Goal: Transaction & Acquisition: Purchase product/service

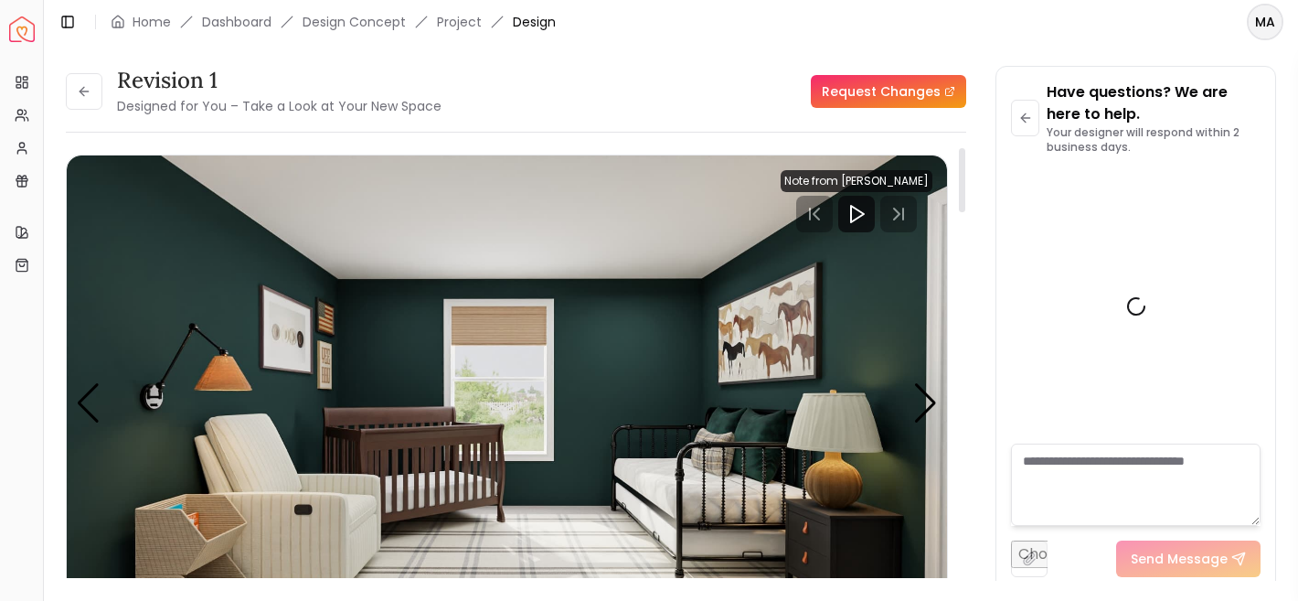
scroll to position [3916, 0]
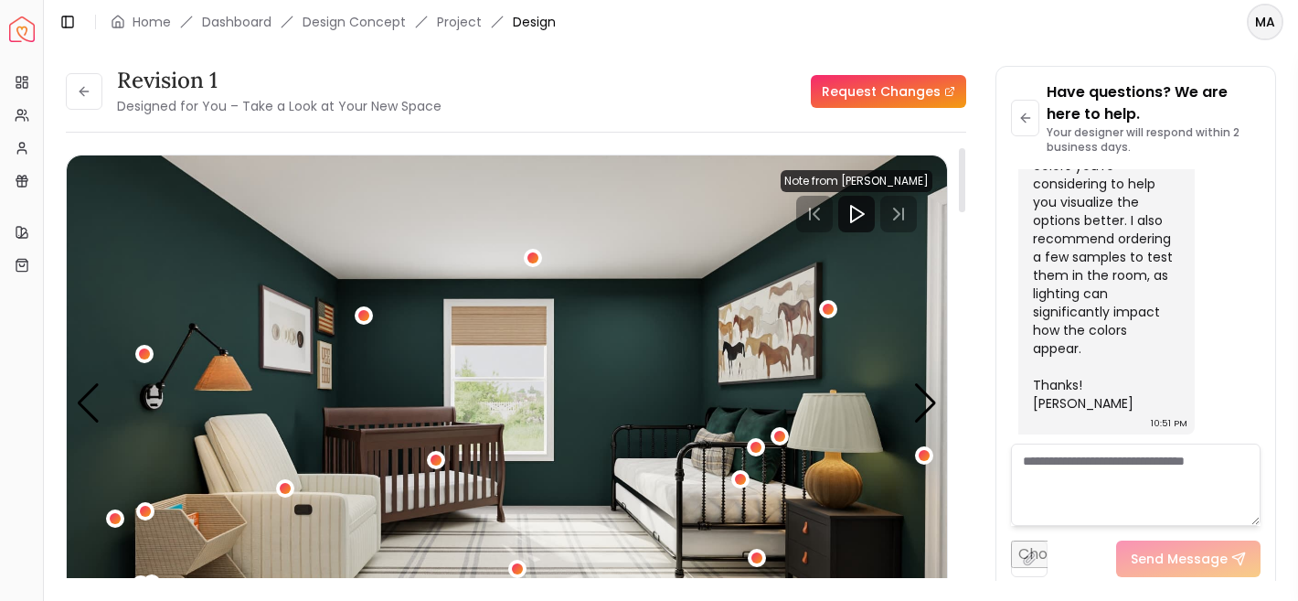
click at [142, 11] on div "Toggle Sidebar Home Dashboard Design Concept Project Design" at bounding box center [307, 22] width 526 height 26
click at [144, 22] on link "Home" at bounding box center [152, 22] width 38 height 18
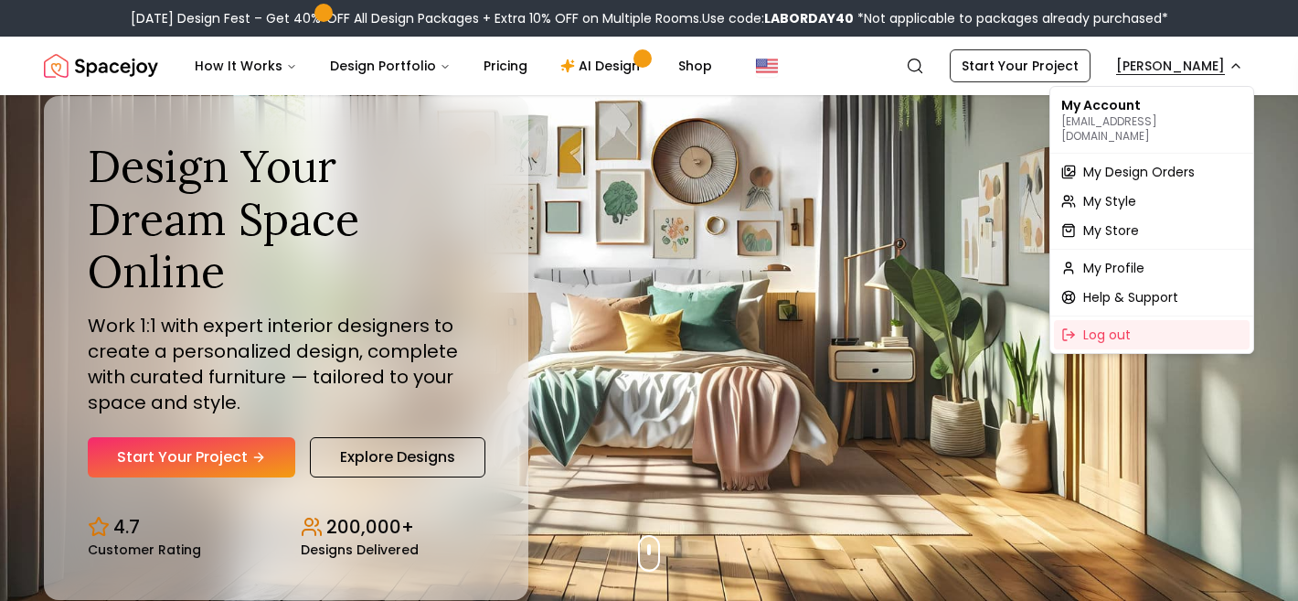
click at [1148, 163] on span "My Design Orders" at bounding box center [1139, 172] width 112 height 18
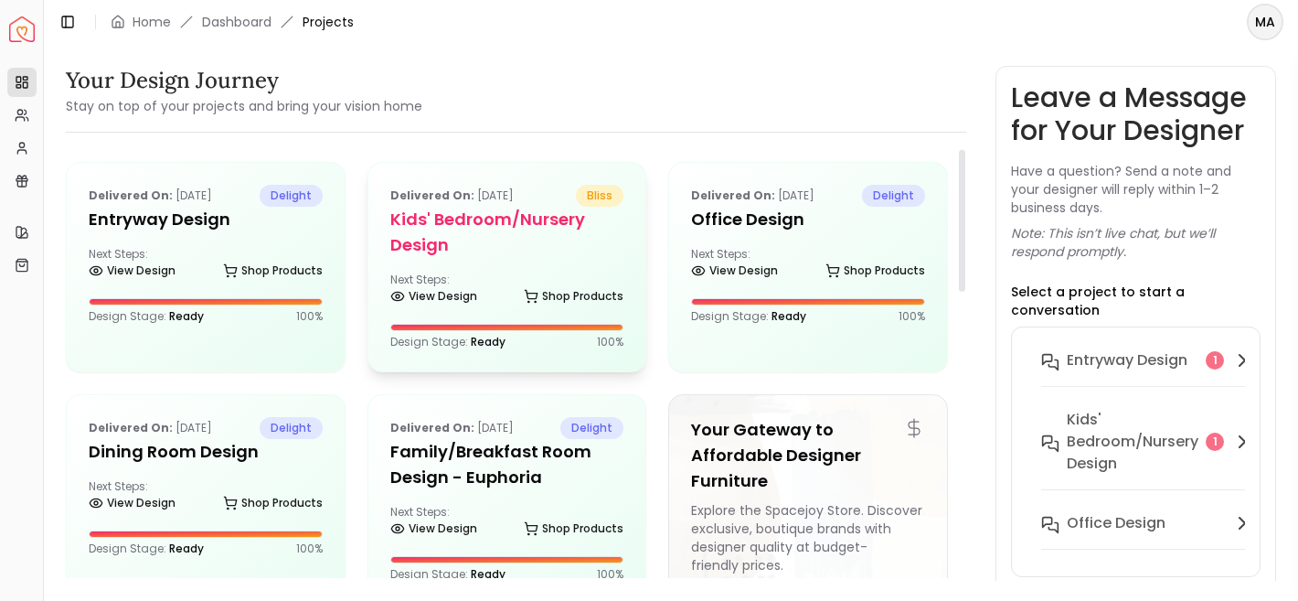
scroll to position [73, 0]
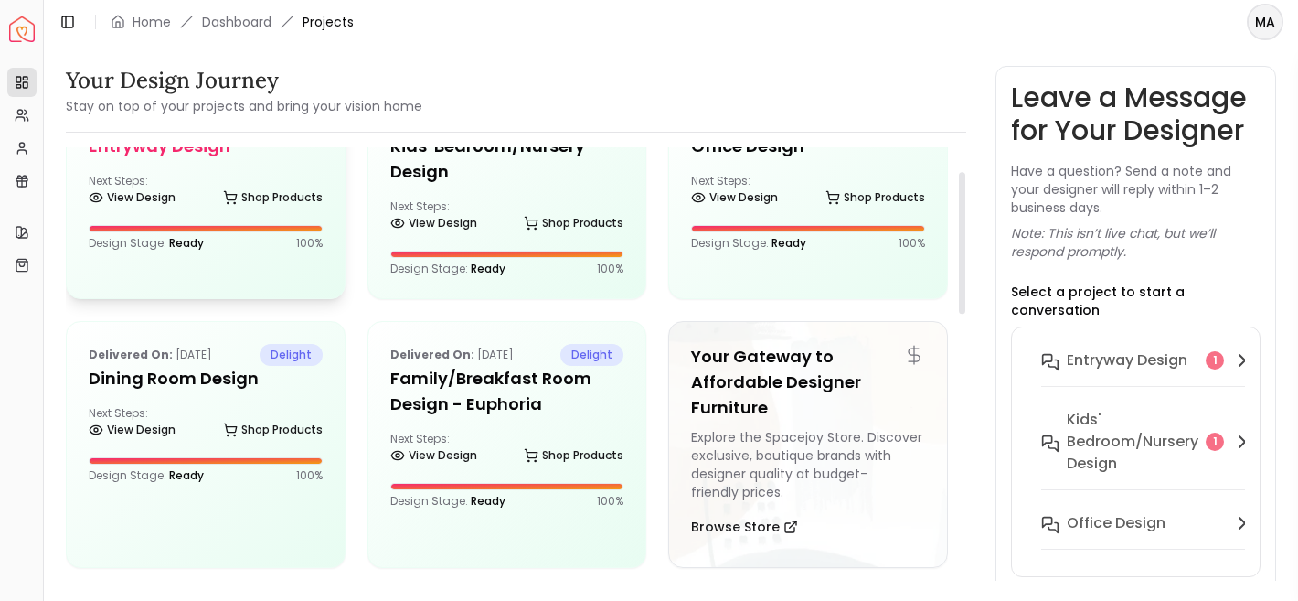
click at [226, 174] on div "Next Steps: View Design Shop Products" at bounding box center [206, 192] width 234 height 37
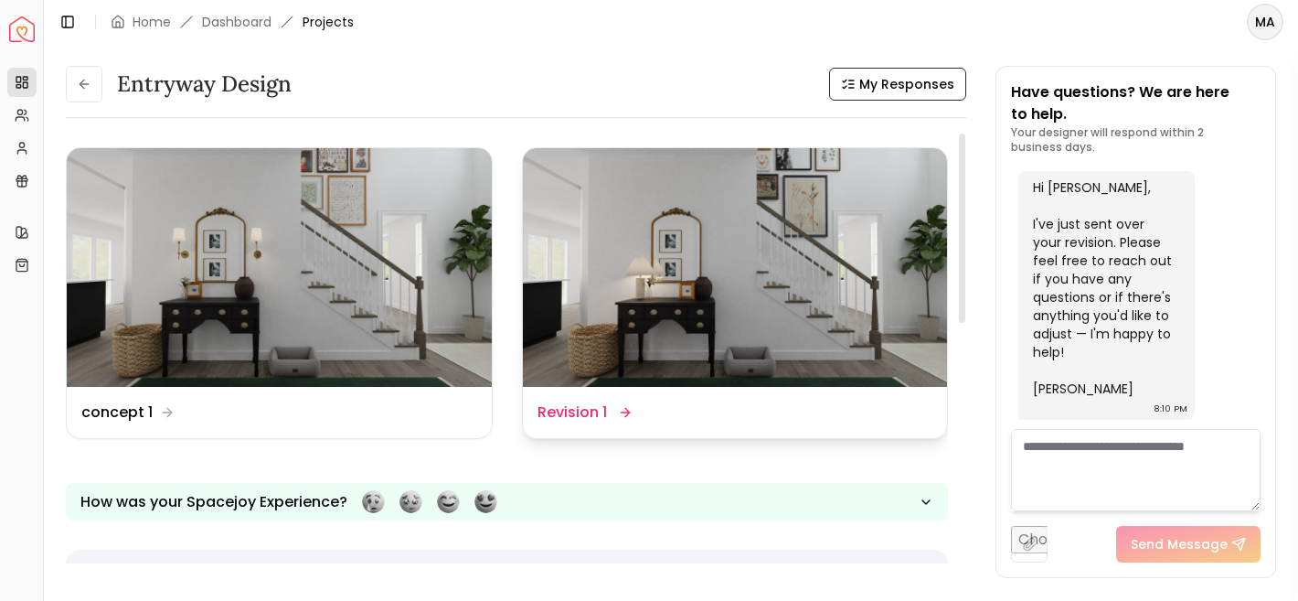
click at [675, 293] on img at bounding box center [735, 267] width 425 height 239
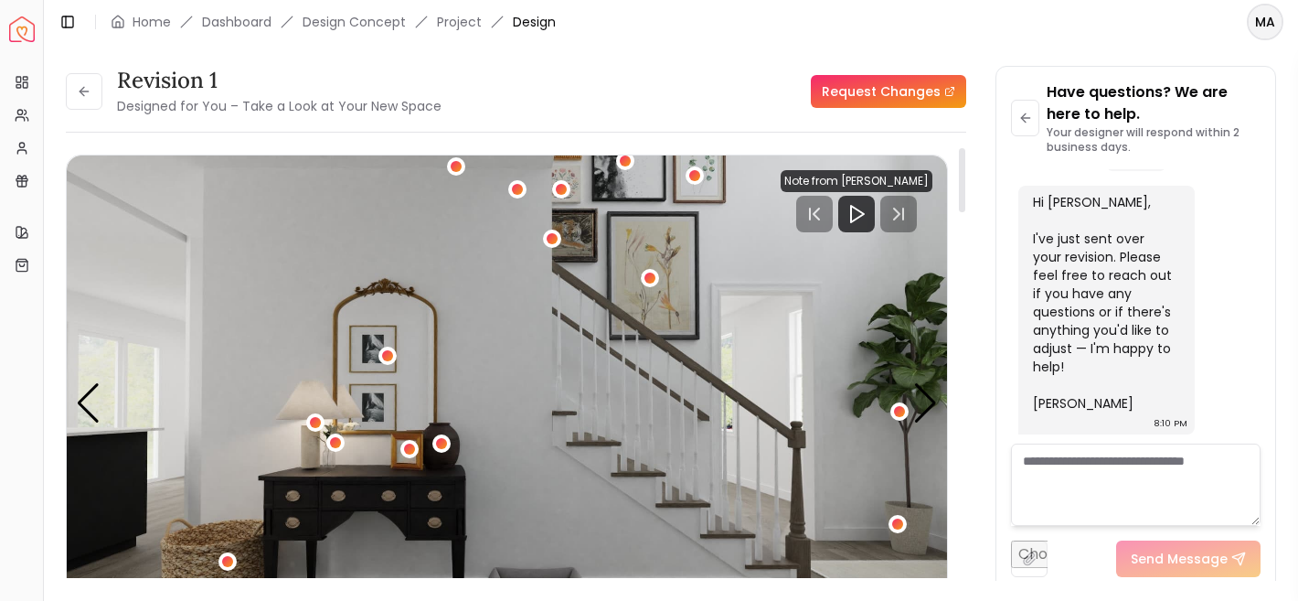
click at [899, 218] on div at bounding box center [857, 214] width 152 height 37
click at [94, 415] on div "Previous slide" at bounding box center [88, 403] width 25 height 40
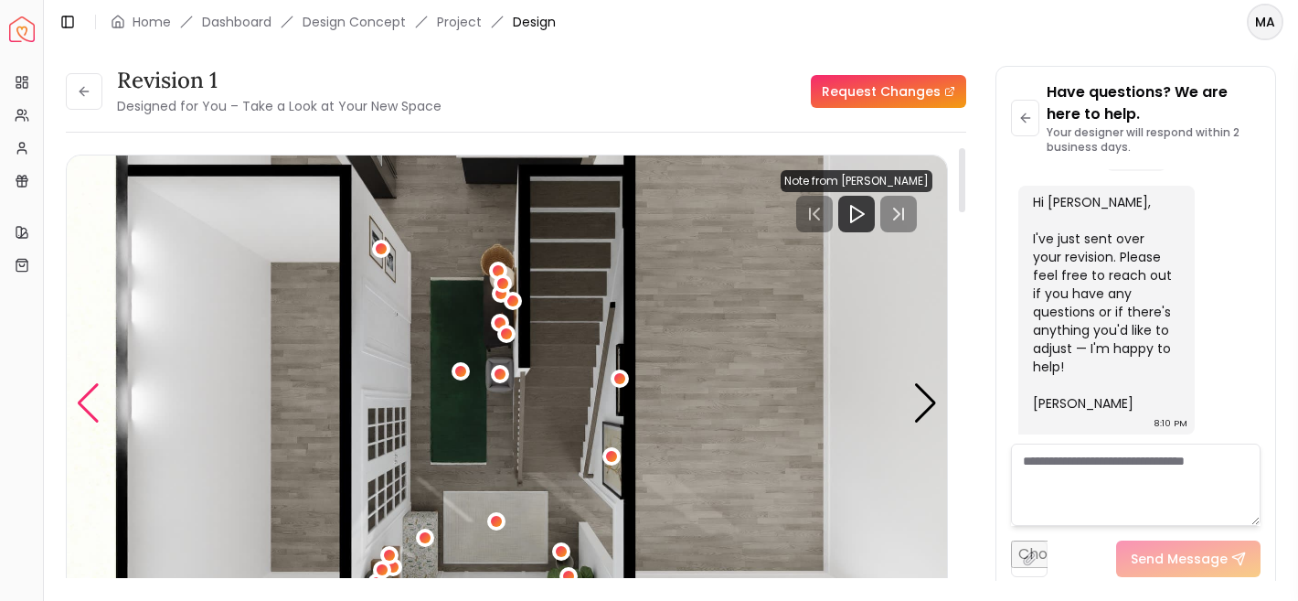
click at [94, 415] on div "Previous slide" at bounding box center [88, 403] width 25 height 40
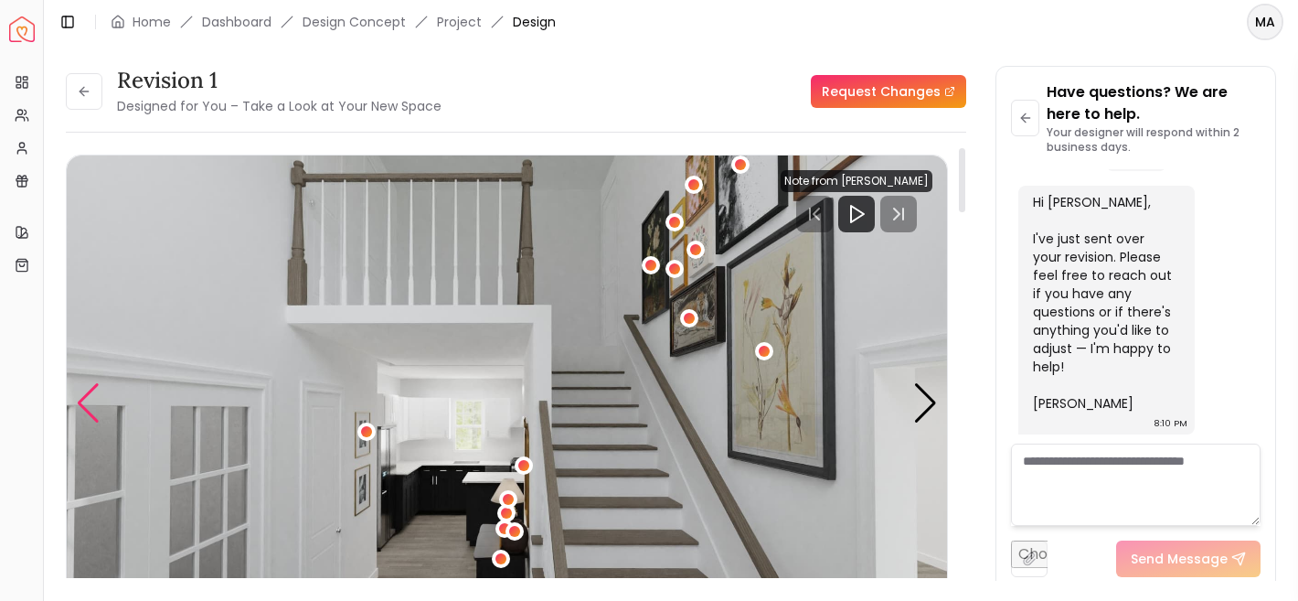
click at [94, 415] on div "Previous slide" at bounding box center [88, 403] width 25 height 40
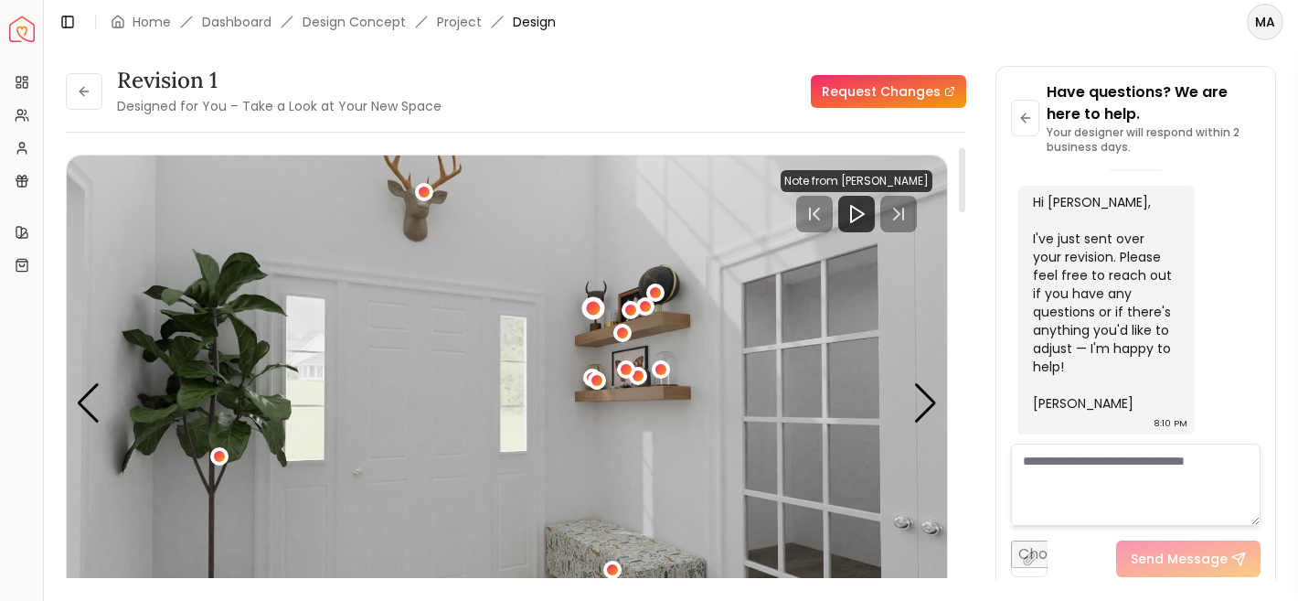
click at [599, 308] on div "2 / 4" at bounding box center [594, 309] width 14 height 14
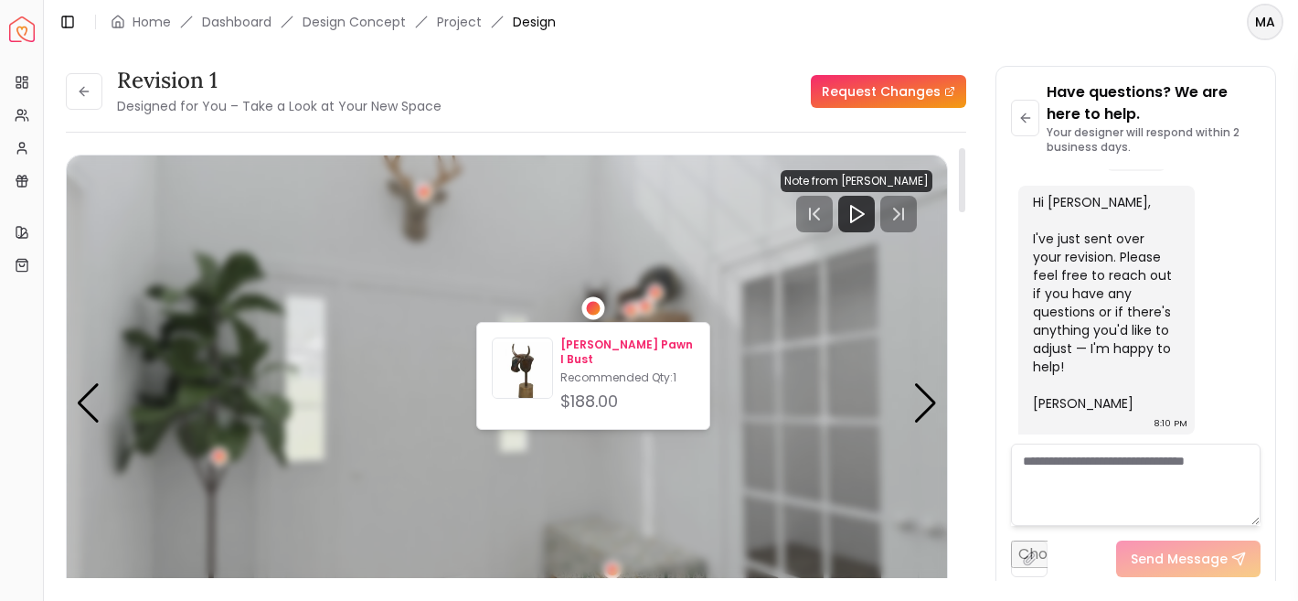
click at [601, 344] on p "Kaitlin Rustic Pawn I Bust" at bounding box center [627, 351] width 134 height 29
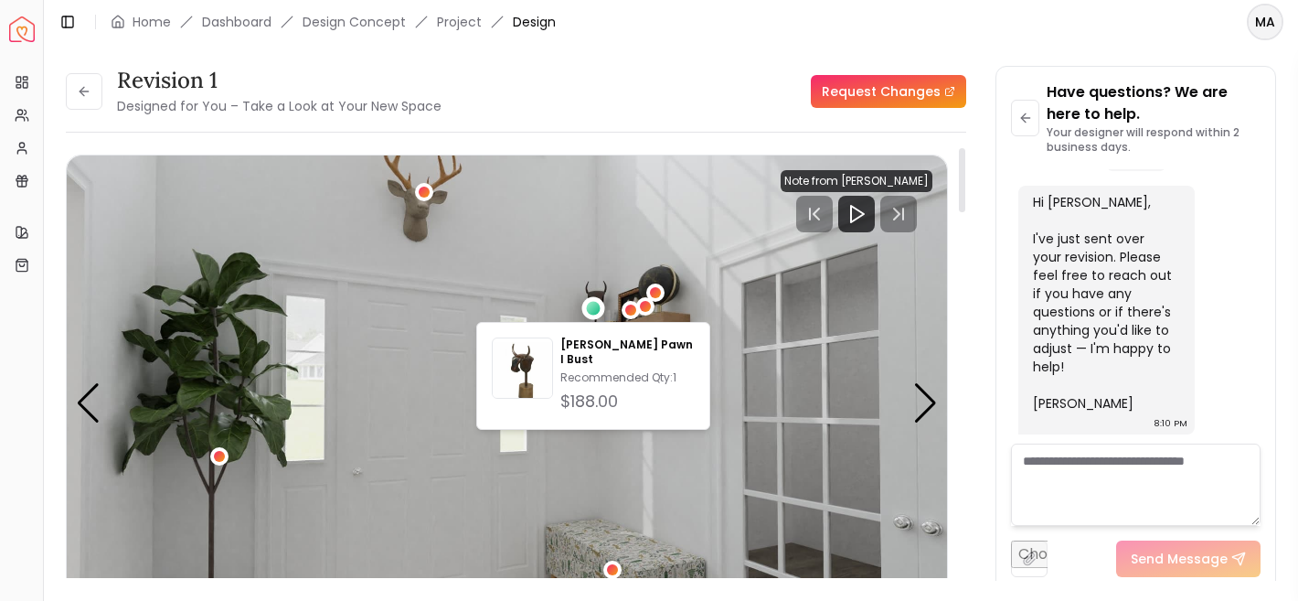
click at [629, 278] on img "2 / 4" at bounding box center [507, 402] width 880 height 495
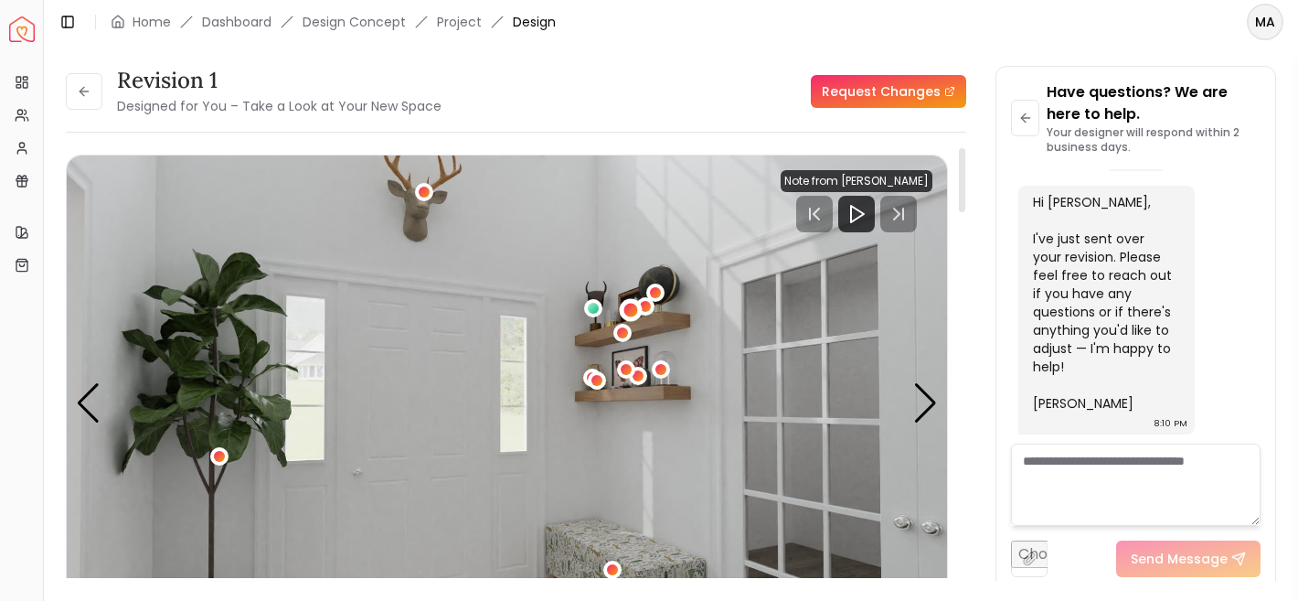
click at [628, 313] on div "2 / 4" at bounding box center [631, 310] width 14 height 14
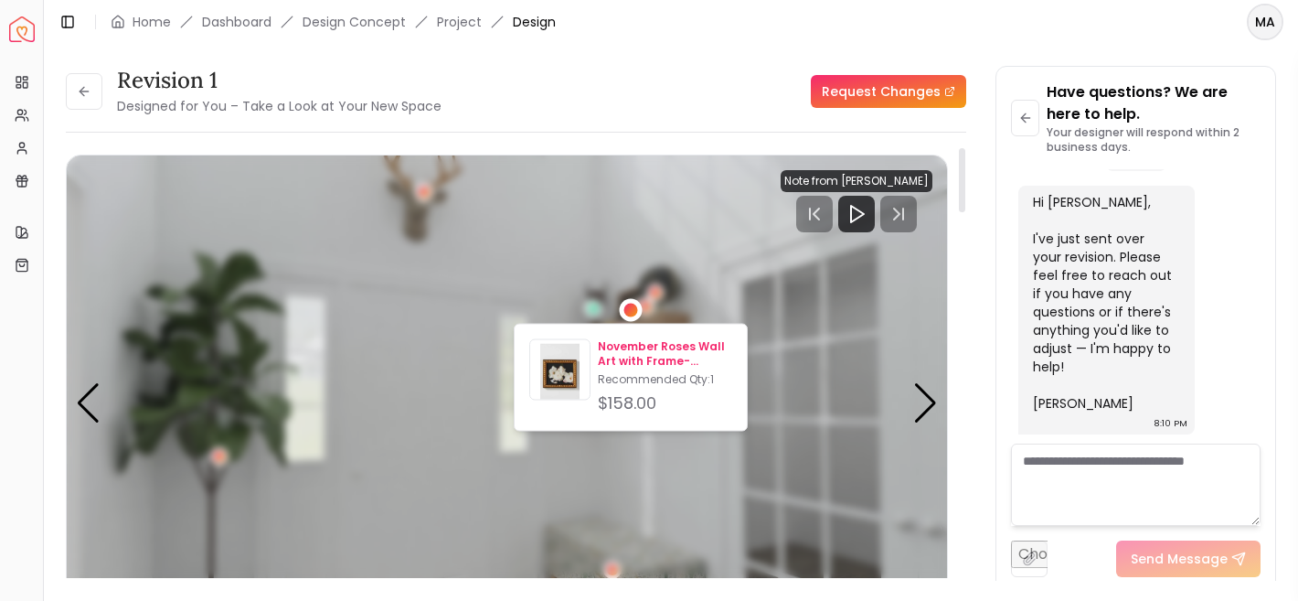
click at [634, 355] on p "November Roses Wall Art with Frame-10.5"x12.5"" at bounding box center [665, 353] width 134 height 29
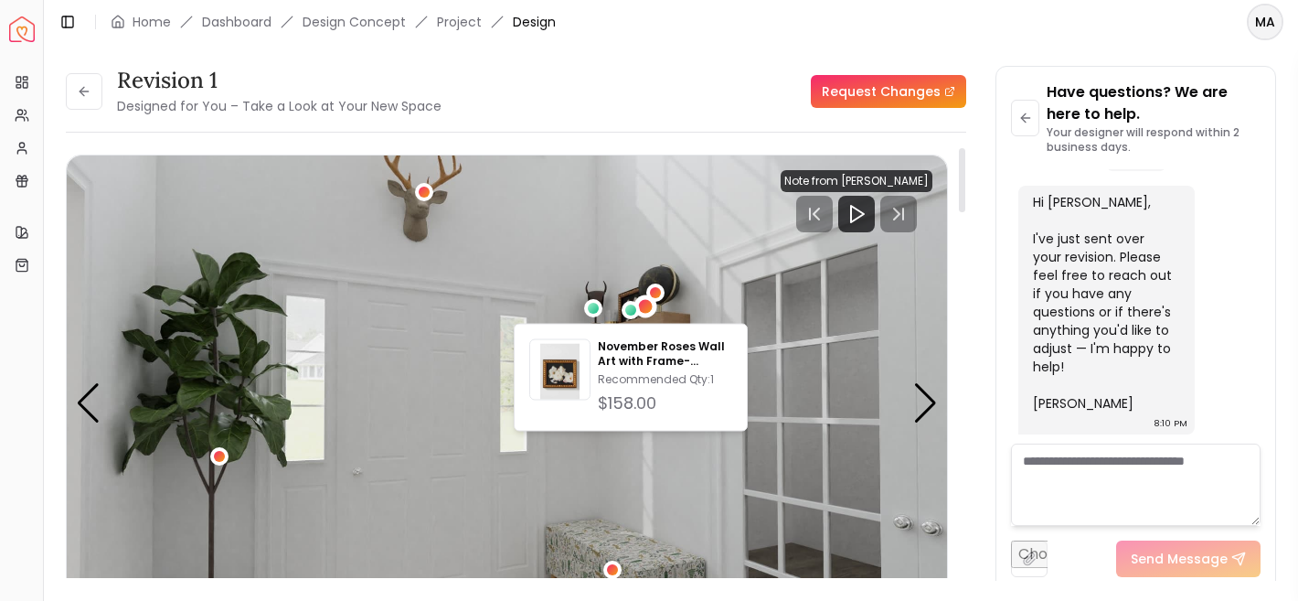
click at [650, 307] on div "2 / 4" at bounding box center [646, 306] width 14 height 14
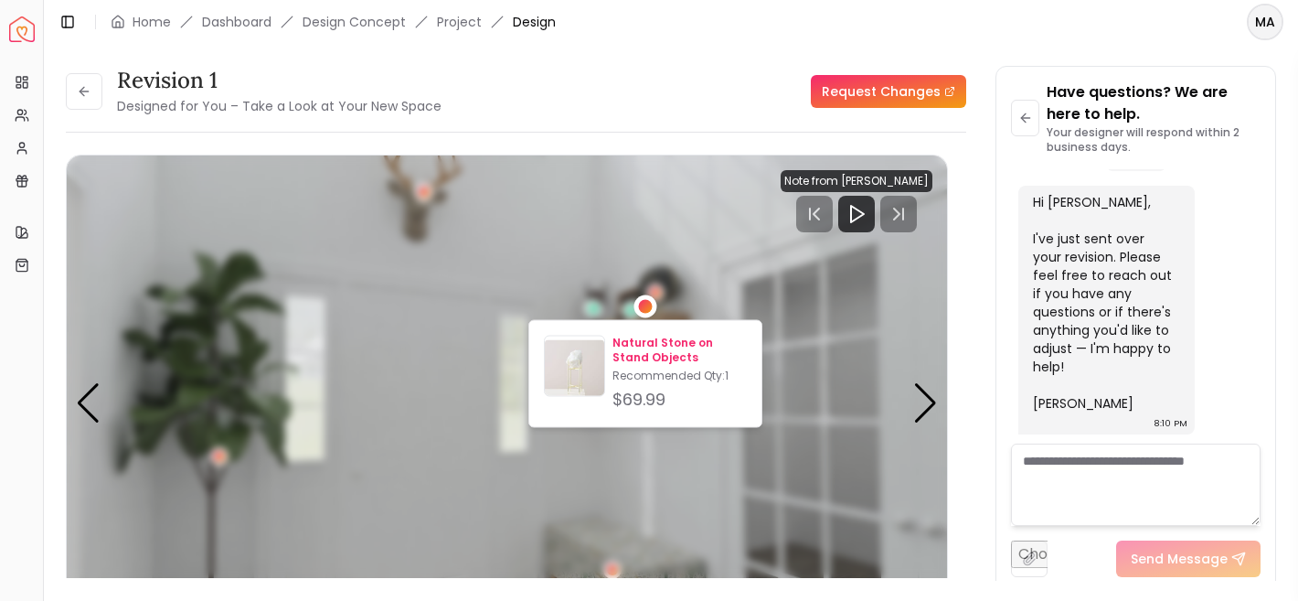
click at [654, 356] on p "Natural Stone on Stand Objects" at bounding box center [679, 349] width 134 height 29
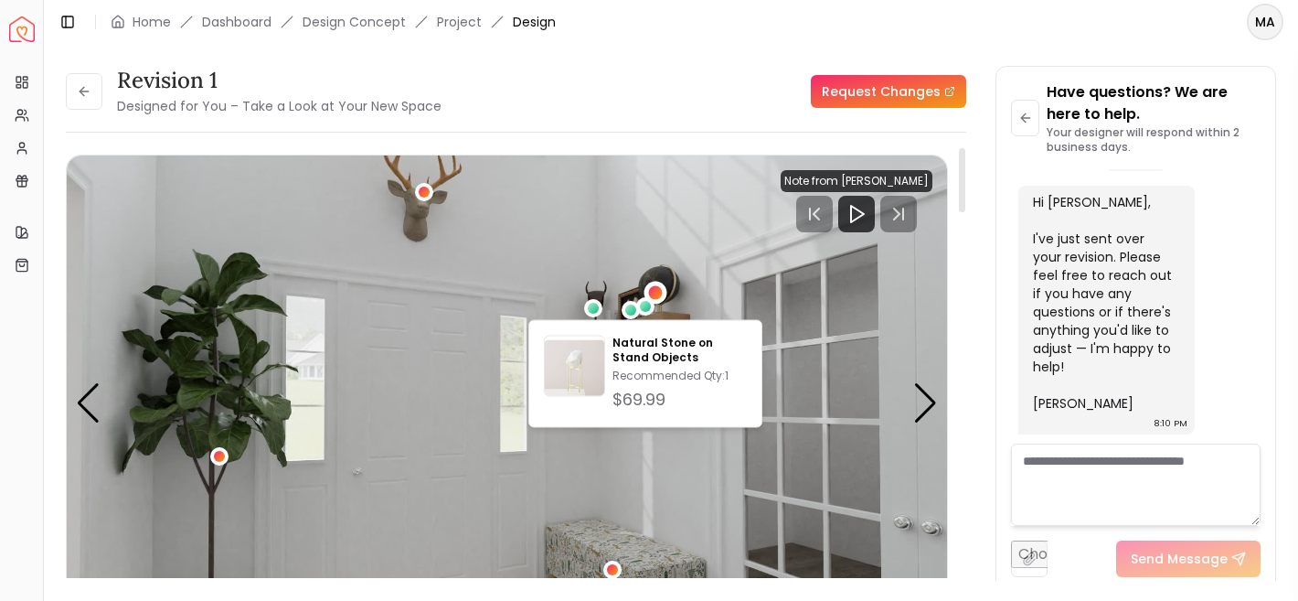
click at [656, 294] on div "2 / 4" at bounding box center [655, 293] width 14 height 14
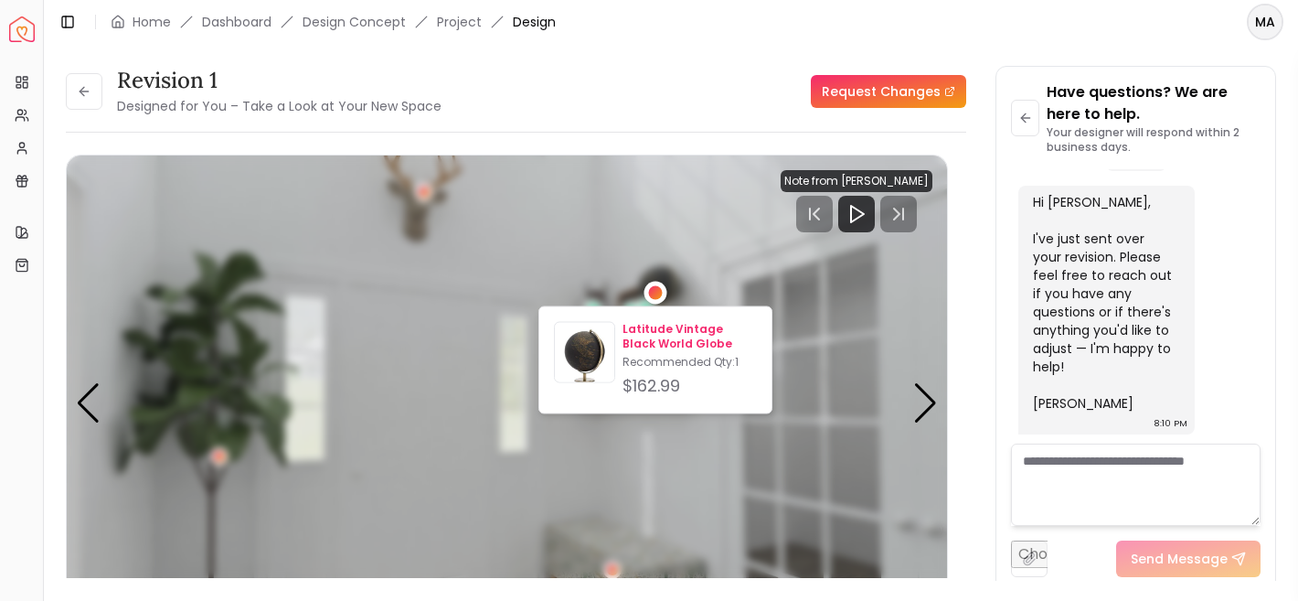
click at [654, 352] on div "Latitude Vintage Black World Globe Recommended Qty: 1 $162.99" at bounding box center [689, 360] width 134 height 77
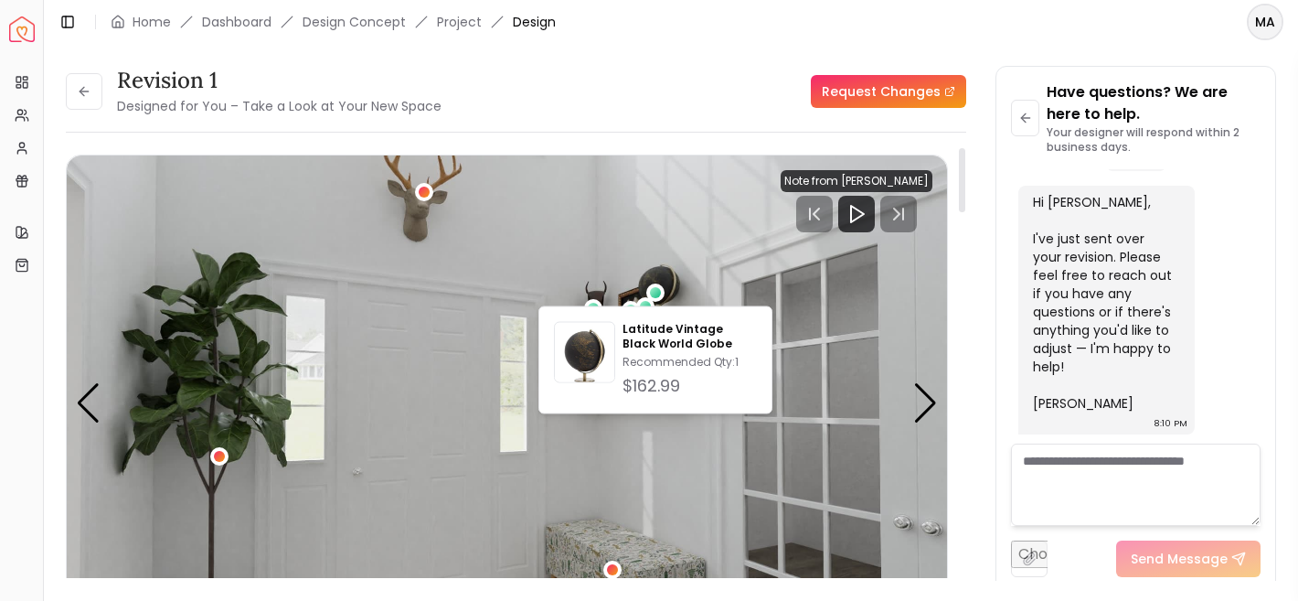
click at [617, 470] on img "2 / 4" at bounding box center [507, 402] width 880 height 495
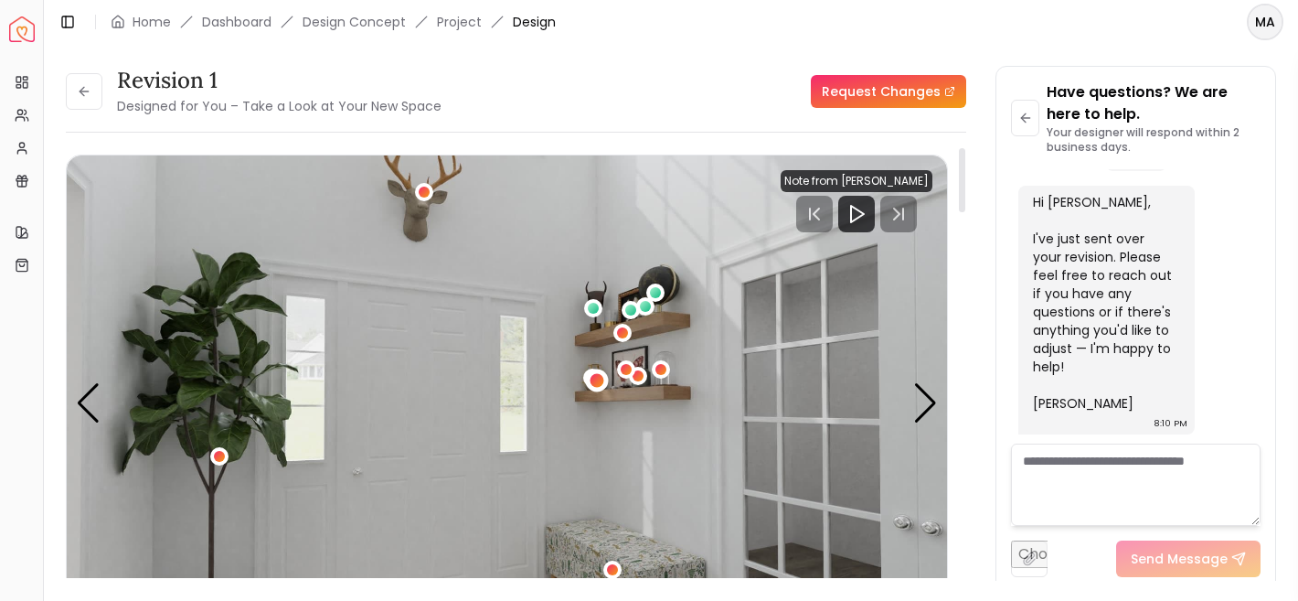
click at [586, 377] on div "2 / 4" at bounding box center [597, 380] width 23 height 23
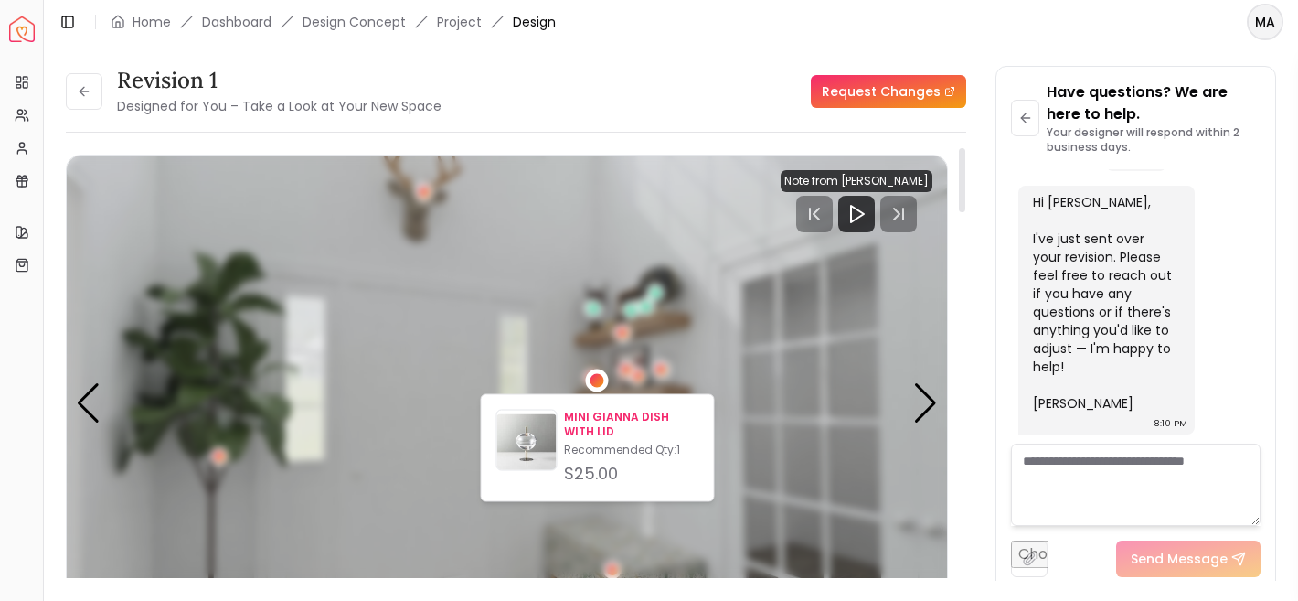
click at [598, 422] on p "MINI GIANNA DISH WITH LID" at bounding box center [631, 423] width 134 height 29
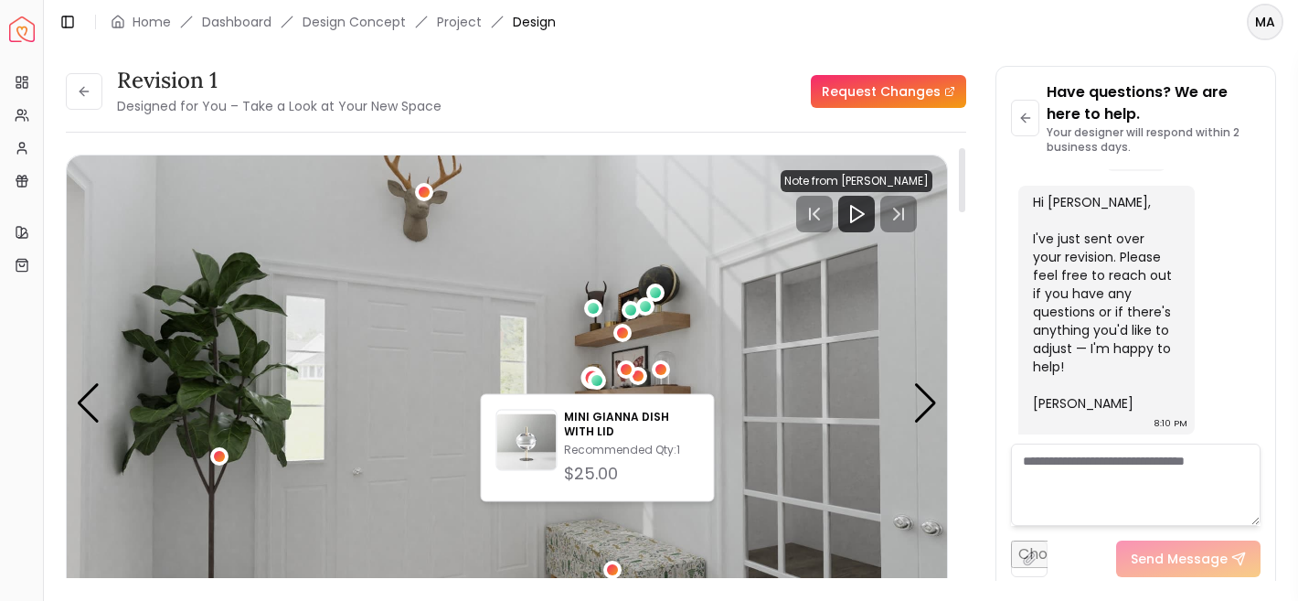
click at [582, 377] on div "2 / 4" at bounding box center [592, 377] width 23 height 23
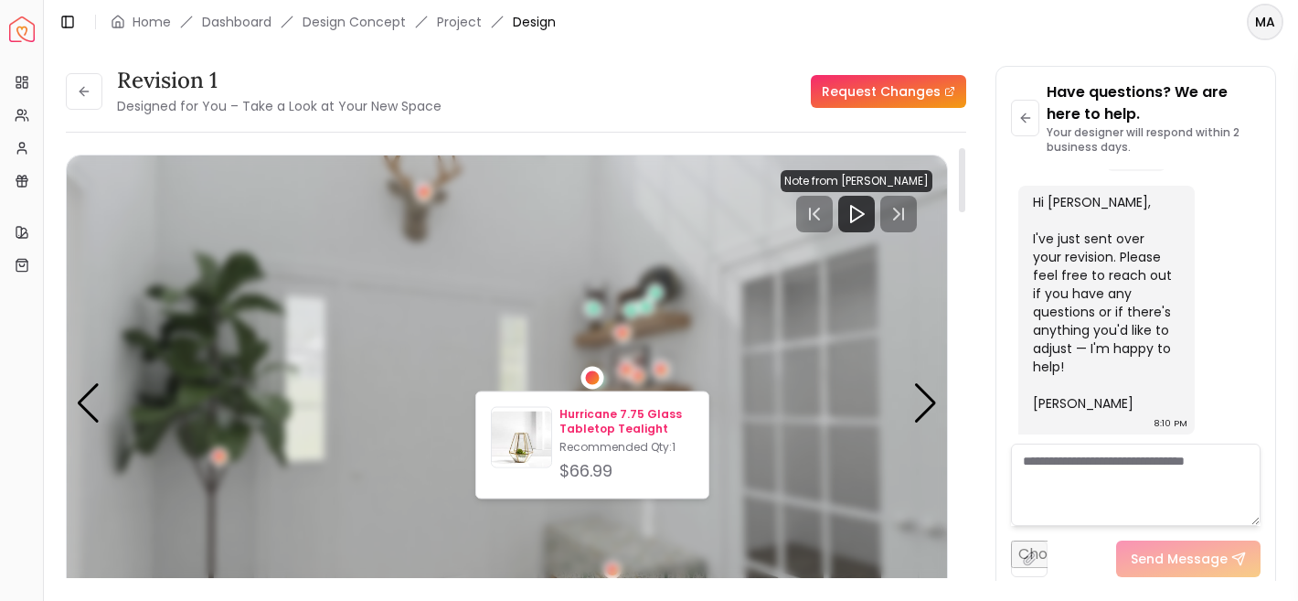
click at [606, 427] on p "Hurricane 7.75 Glass Tabletop Tealight" at bounding box center [626, 421] width 134 height 29
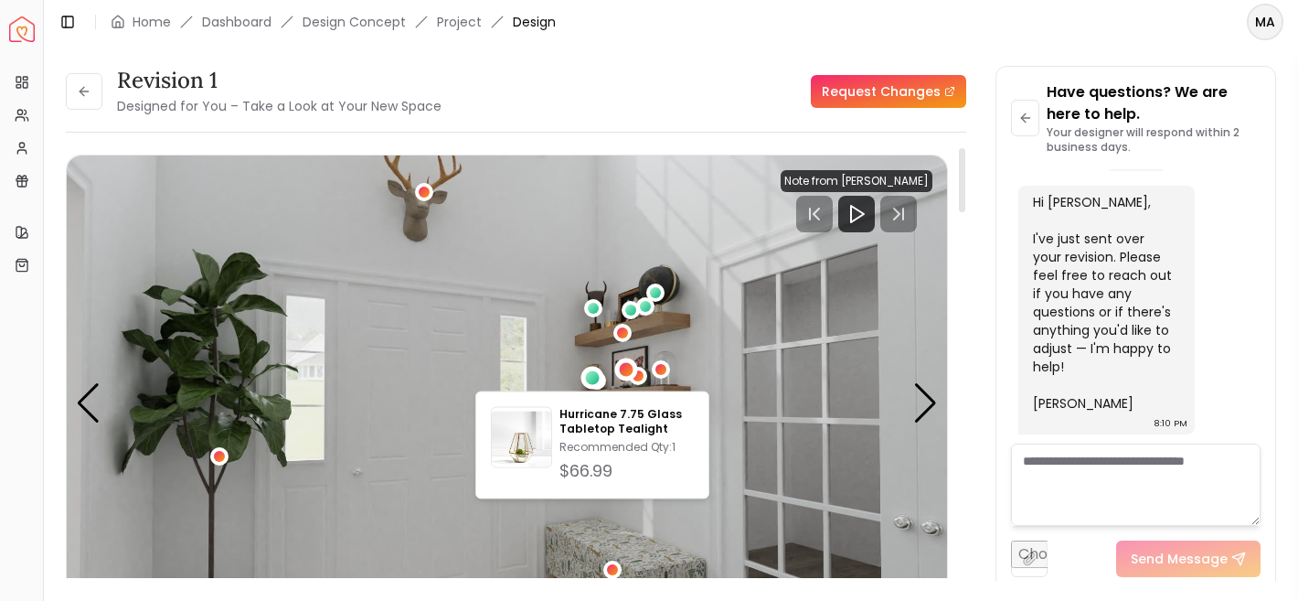
click at [622, 369] on div "2 / 4" at bounding box center [626, 369] width 14 height 14
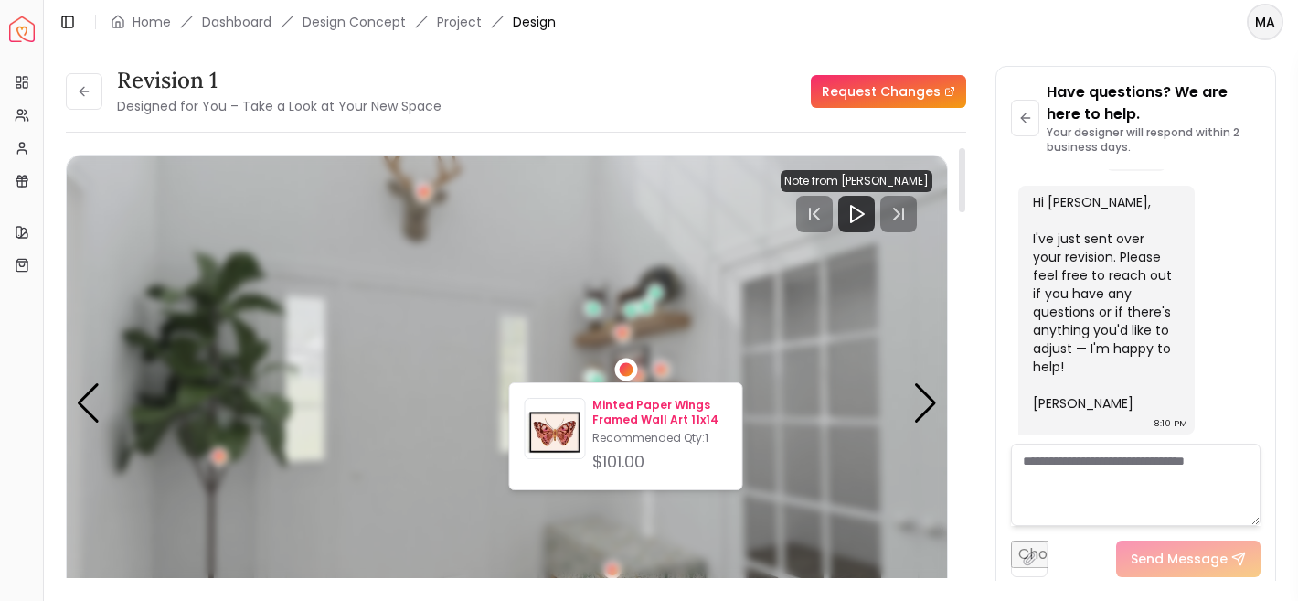
click at [640, 415] on p "Minted Paper Wings Framed Wall Art 11x14" at bounding box center [659, 412] width 134 height 29
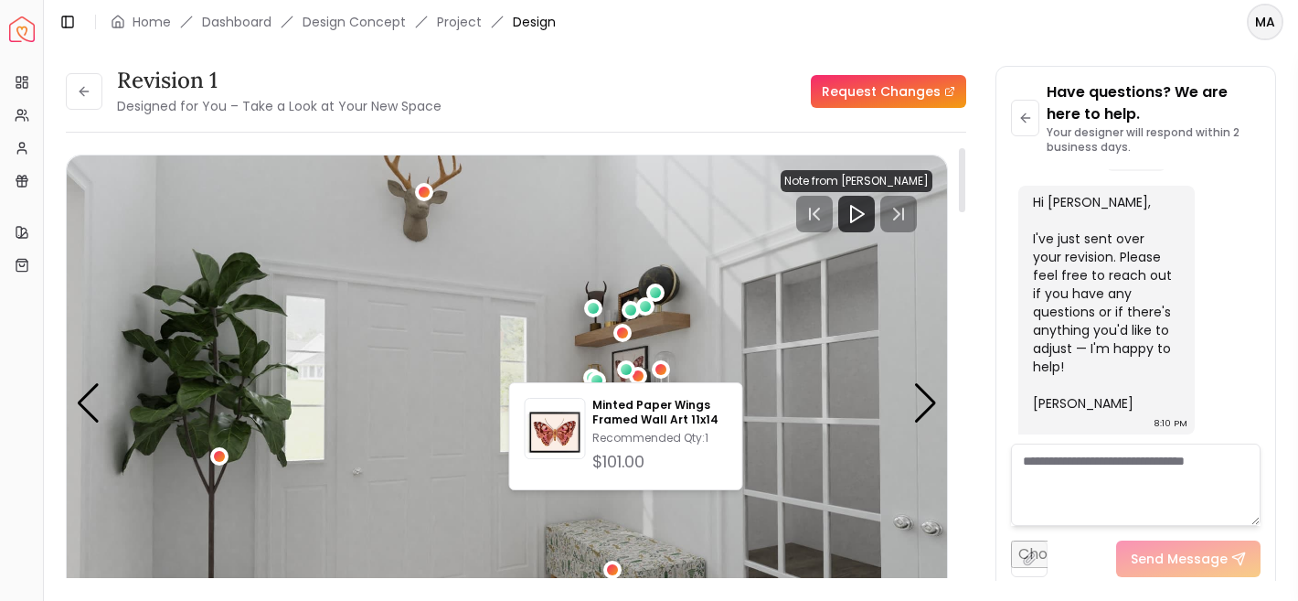
click at [644, 356] on img "2 / 4" at bounding box center [507, 402] width 880 height 495
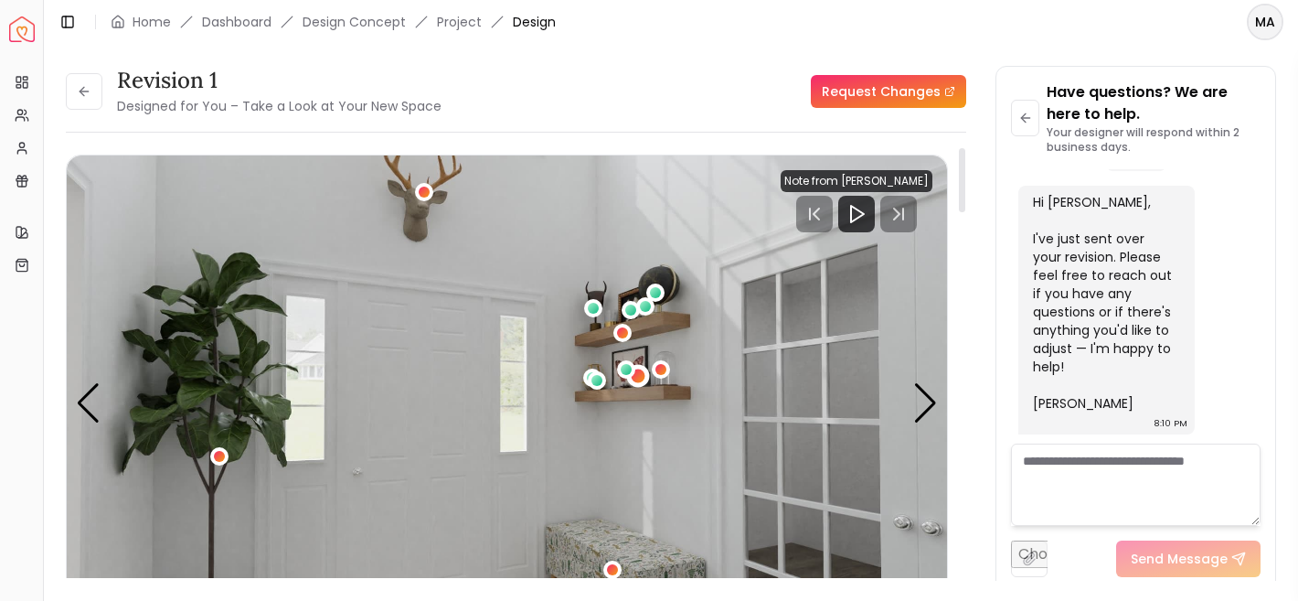
click at [641, 377] on div "2 / 4" at bounding box center [638, 375] width 14 height 14
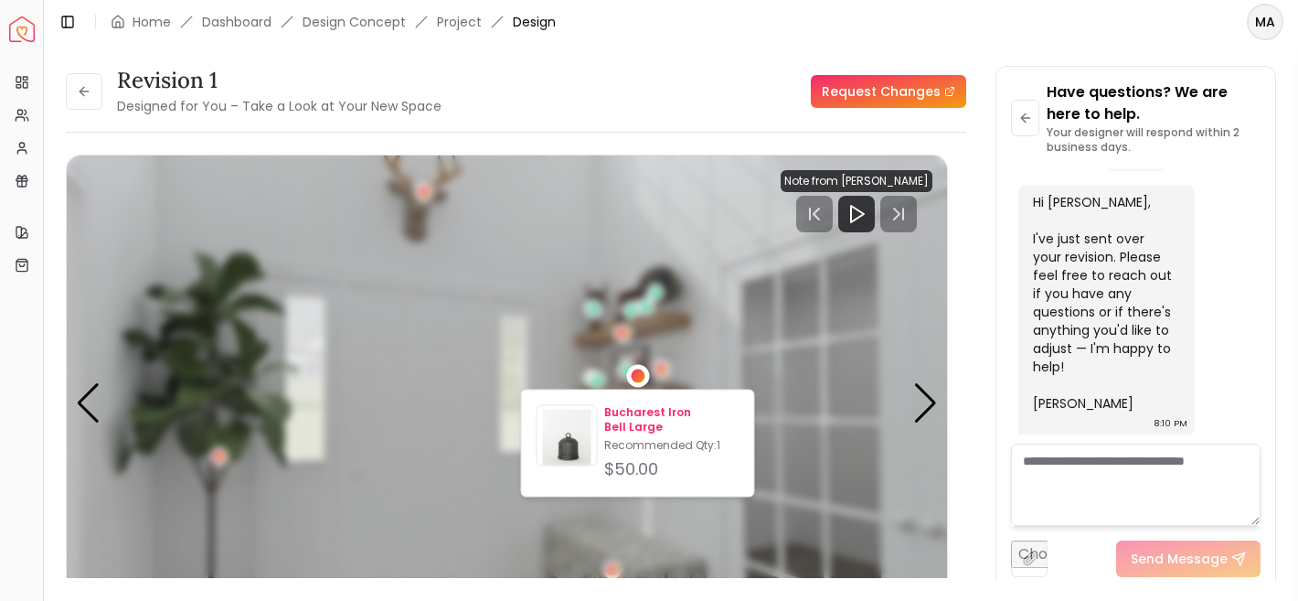
click at [650, 422] on p "Bucharest Iron Bell Large" at bounding box center [671, 419] width 134 height 29
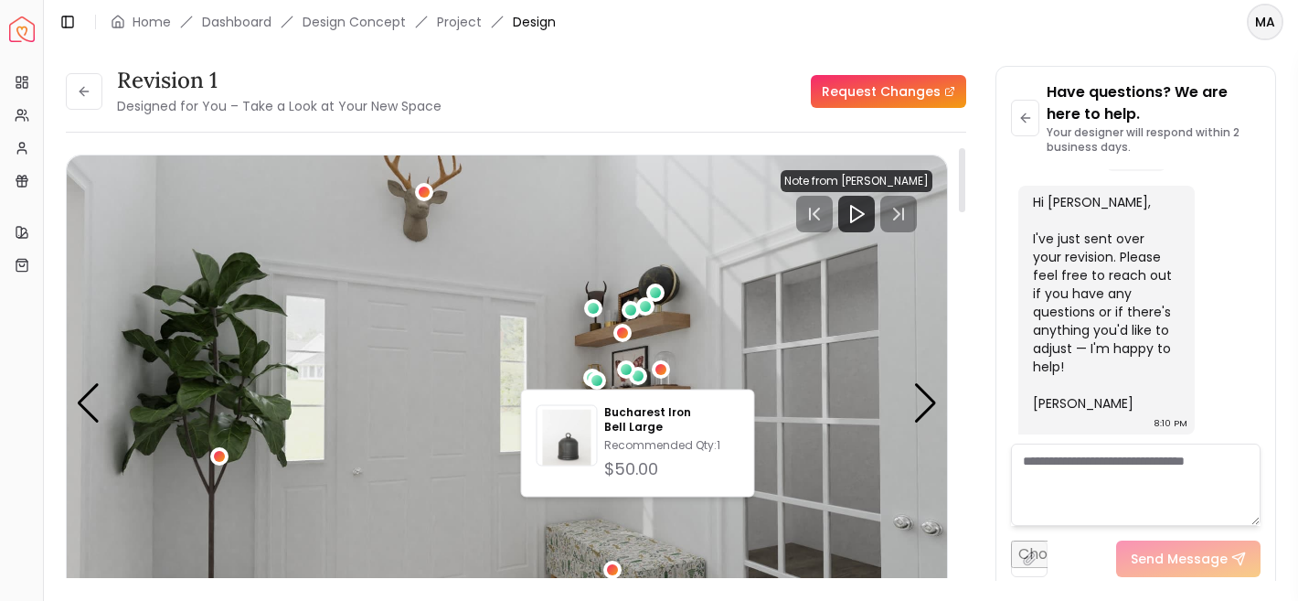
click at [670, 364] on img "2 / 4" at bounding box center [507, 402] width 880 height 495
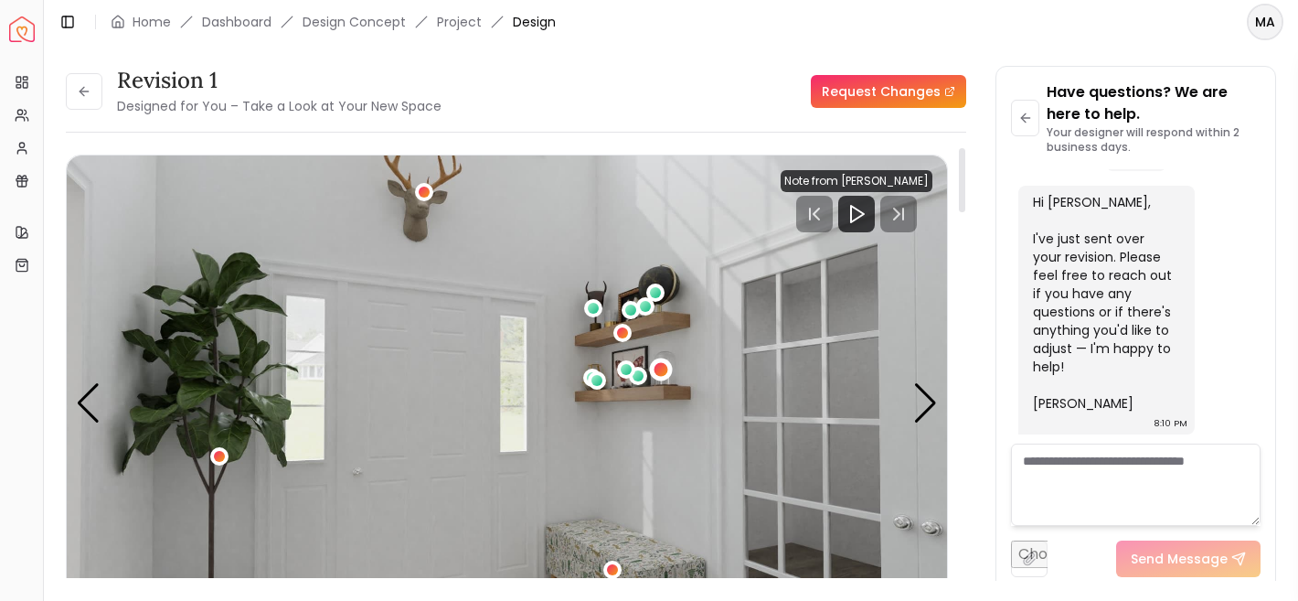
click at [667, 367] on div "2 / 4" at bounding box center [660, 368] width 23 height 23
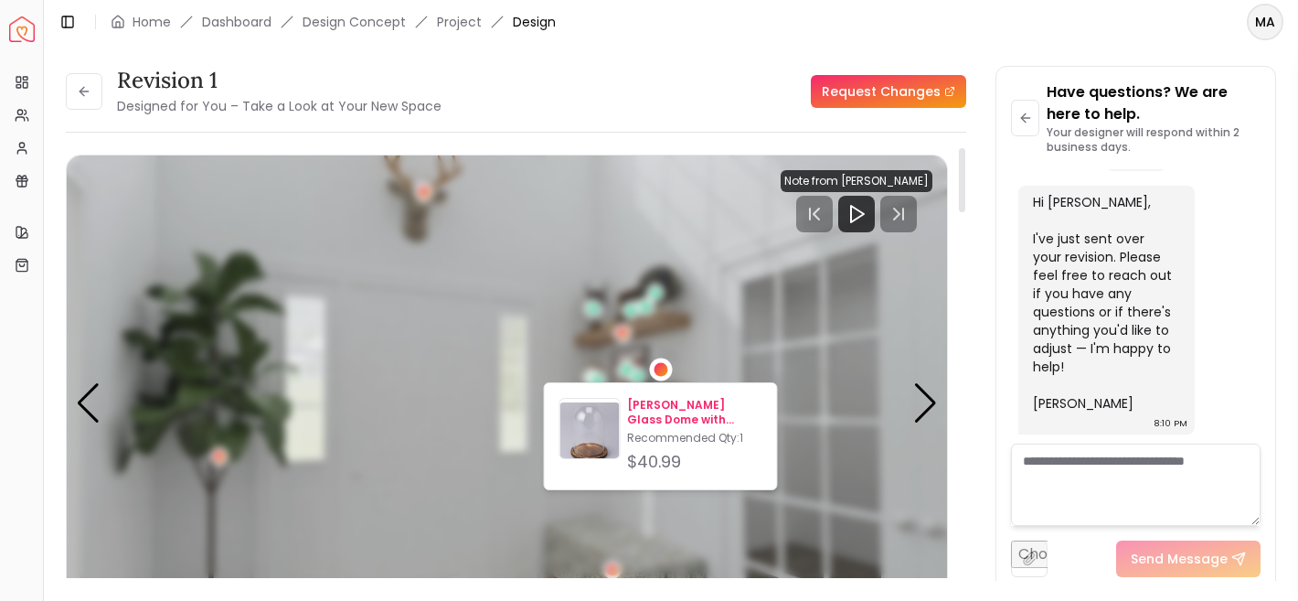
click at [673, 412] on p "Beacham Glass Dome with Wood Base" at bounding box center [694, 412] width 134 height 29
